Goal: Task Accomplishment & Management: Use online tool/utility

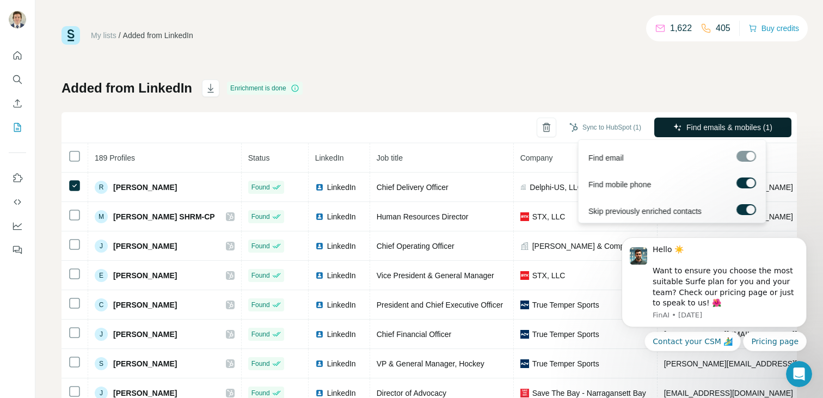
click at [687, 127] on span "Find emails & mobiles (1)" at bounding box center [730, 127] width 86 height 11
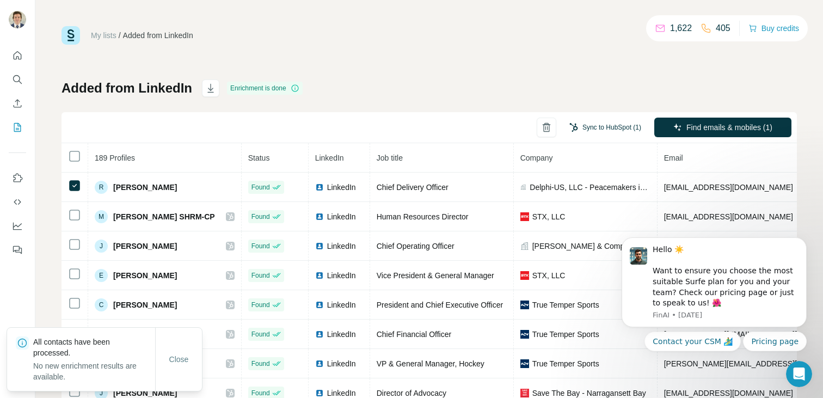
click at [601, 126] on button "Sync to HubSpot (1)" at bounding box center [605, 127] width 87 height 16
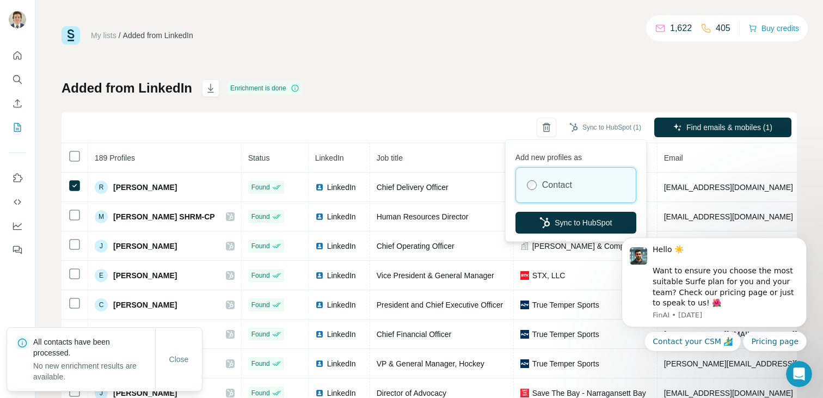
click at [611, 226] on iframe at bounding box center [715, 285] width 218 height 167
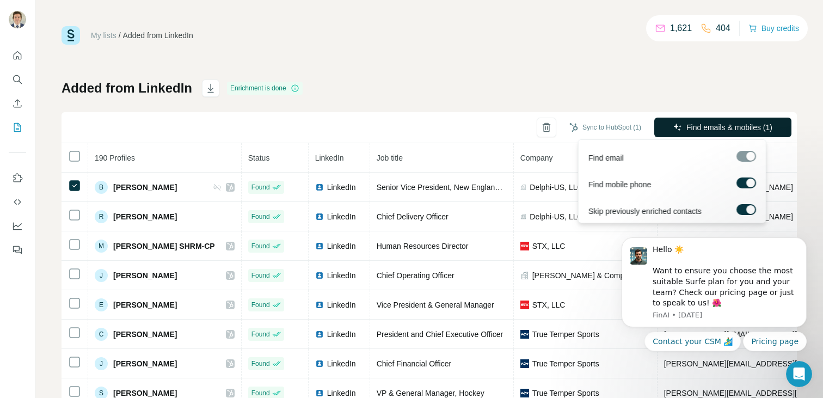
click at [693, 130] on span "Find emails & mobiles (1)" at bounding box center [730, 127] width 86 height 11
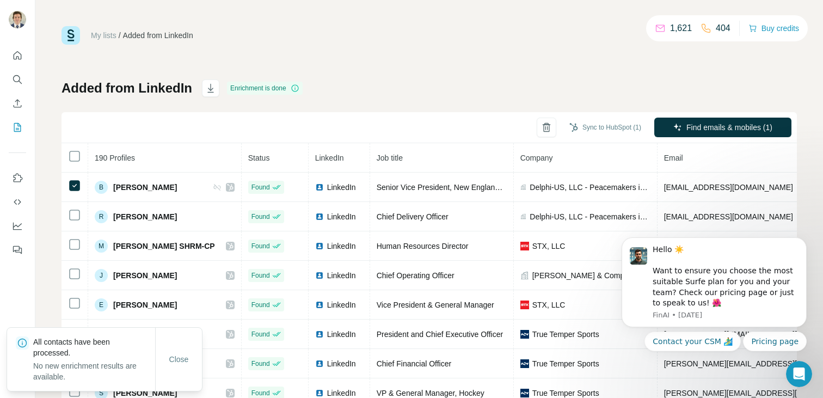
click at [593, 132] on button "Sync to HubSpot (1)" at bounding box center [605, 127] width 87 height 16
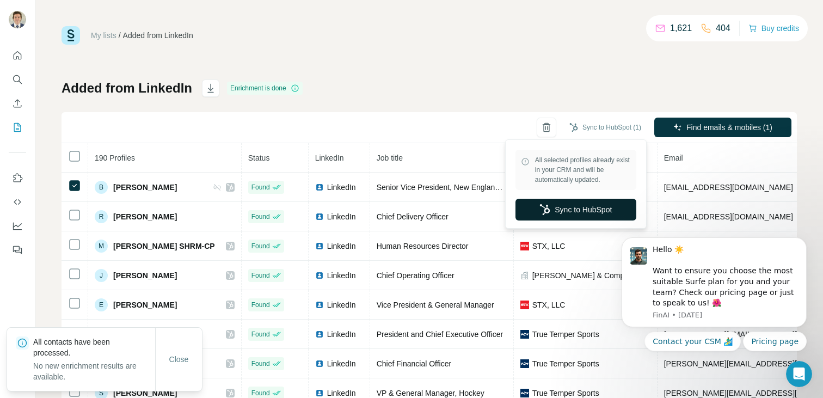
click at [574, 210] on button "Sync to HubSpot" at bounding box center [576, 210] width 121 height 22
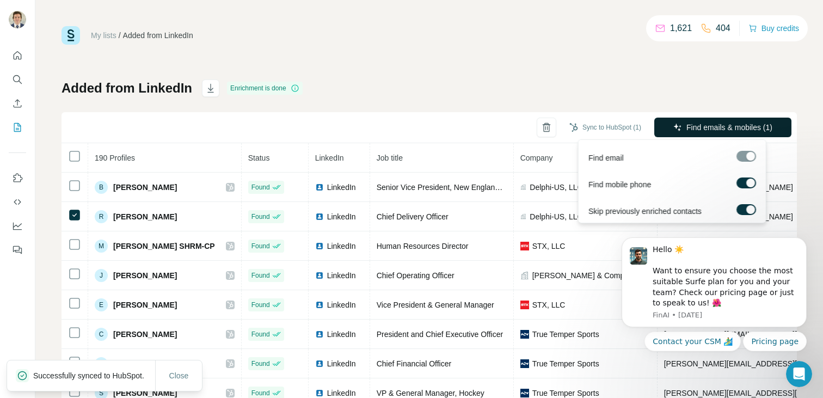
click at [662, 126] on button "Find emails & mobiles (1)" at bounding box center [723, 128] width 137 height 20
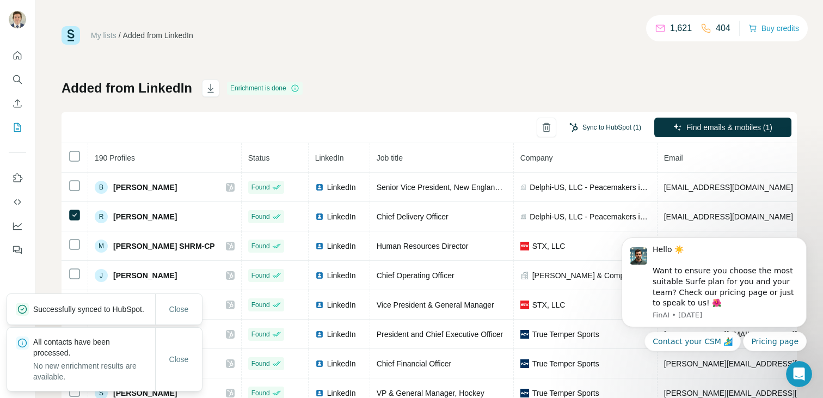
click at [606, 129] on button "Sync to HubSpot (1)" at bounding box center [605, 127] width 87 height 16
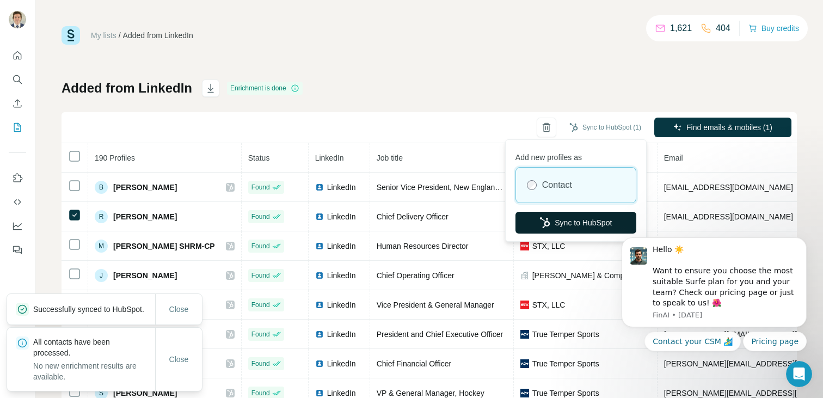
click at [578, 223] on button "Sync to HubSpot" at bounding box center [576, 223] width 121 height 22
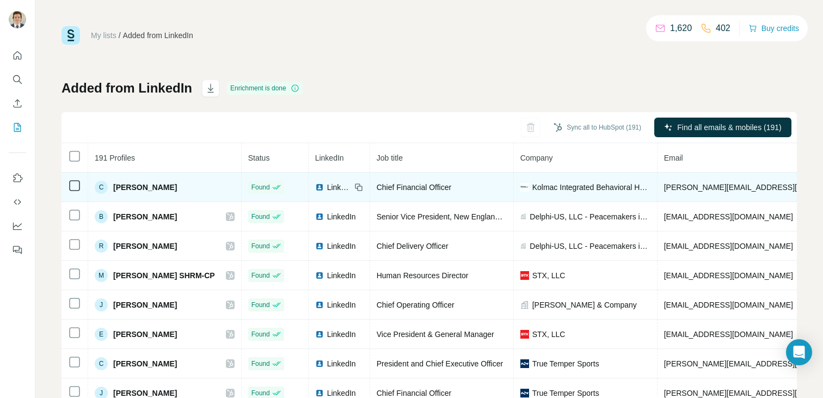
click at [80, 187] on icon at bounding box center [74, 185] width 13 height 13
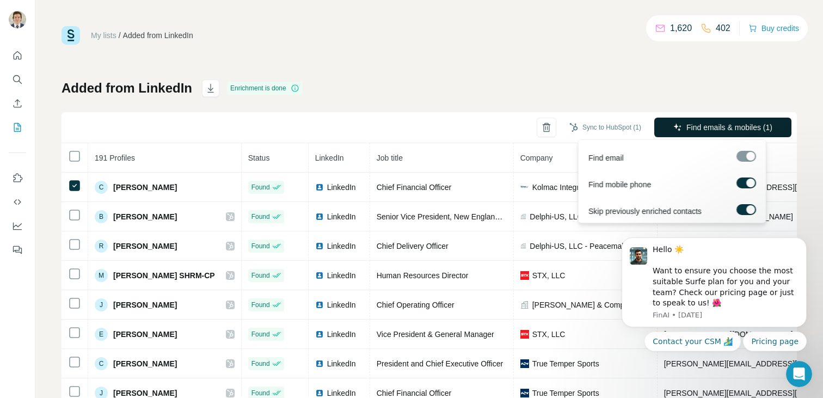
click at [675, 126] on button "Find emails & mobiles (1)" at bounding box center [723, 128] width 137 height 20
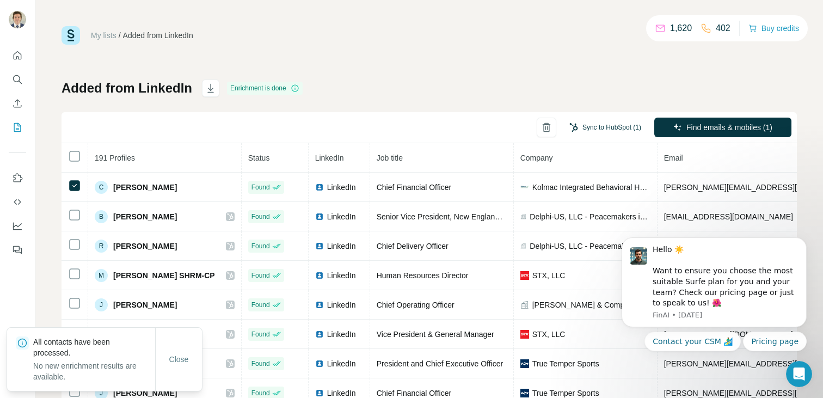
click at [599, 129] on button "Sync to HubSpot (1)" at bounding box center [605, 127] width 87 height 16
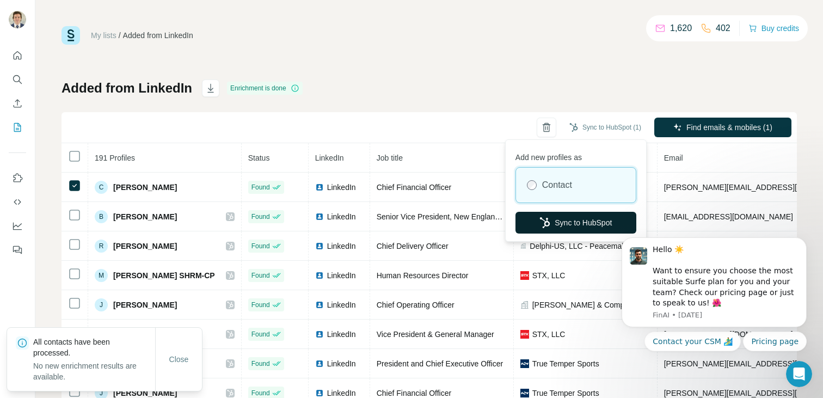
click at [573, 221] on button "Sync to HubSpot" at bounding box center [576, 223] width 121 height 22
